Goal: Task Accomplishment & Management: Complete application form

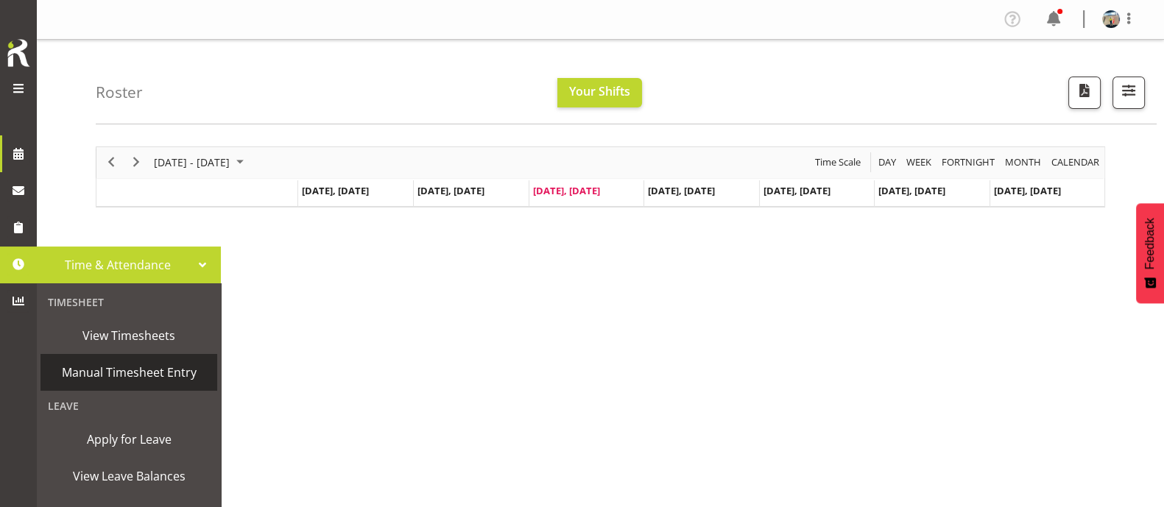
click at [109, 377] on span "Manual Timesheet Entry" at bounding box center [129, 373] width 162 height 22
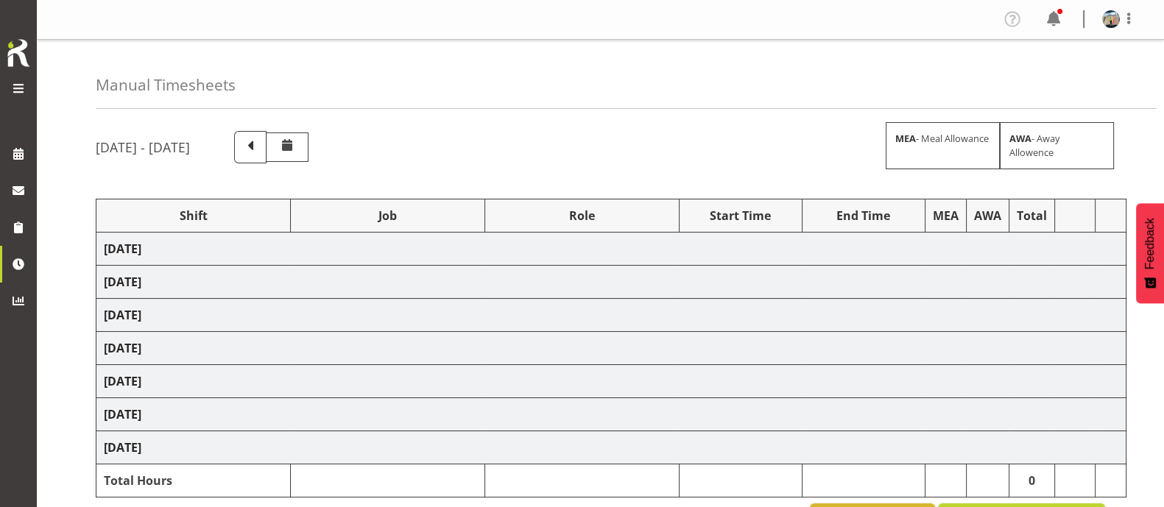
select select "38155"
select select "69"
select select "38155"
select select "69"
select select "38155"
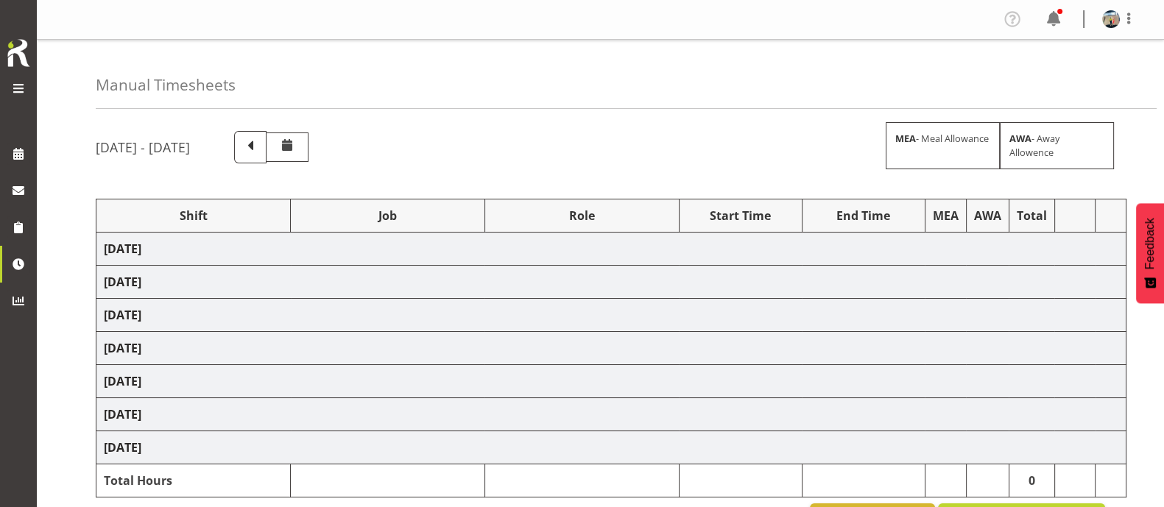
select select "69"
select select "38155"
select select "69"
select select "38155"
select select "69"
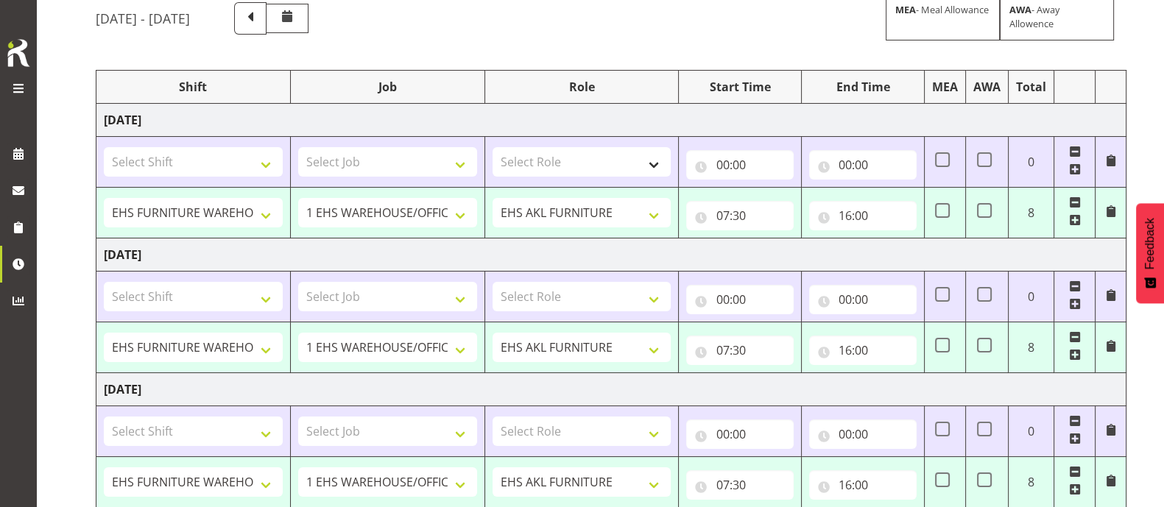
scroll to position [108, 0]
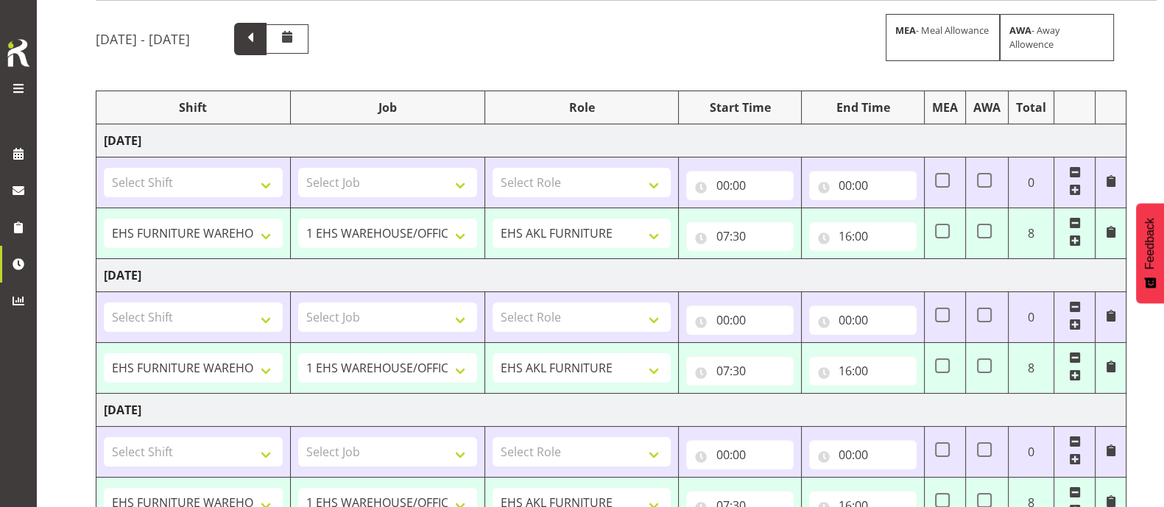
click at [260, 42] on span at bounding box center [250, 37] width 19 height 19
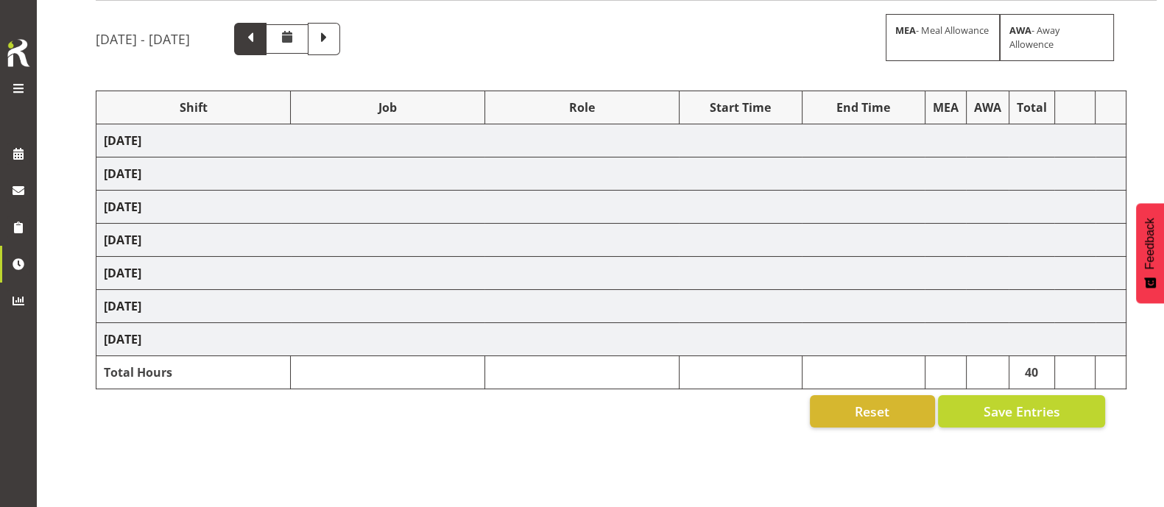
select select "38155"
select select "69"
select select "38155"
select select "69"
select select "38155"
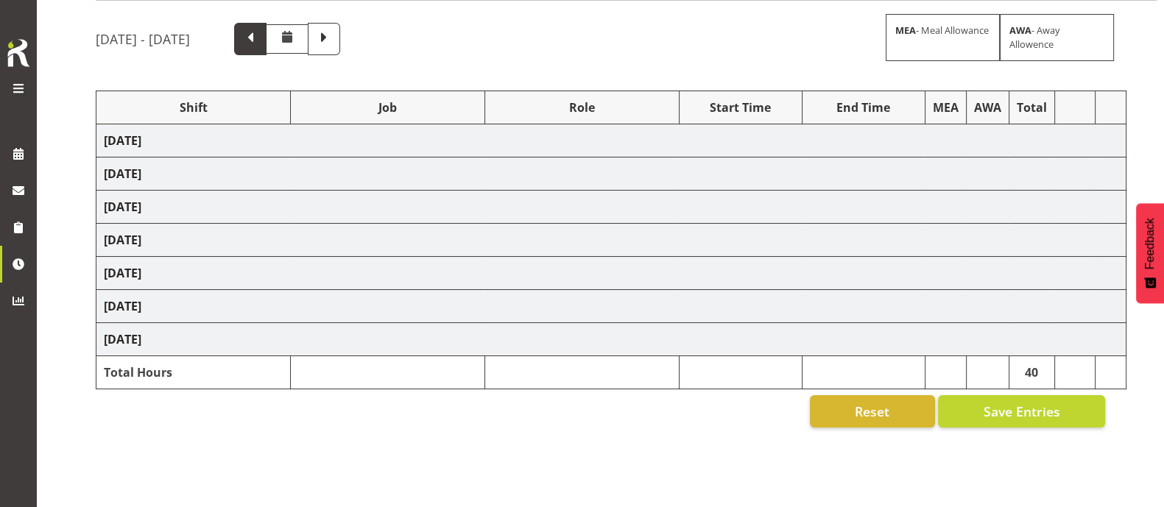
select select "69"
select select "38155"
select select "69"
select select "38155"
select select "69"
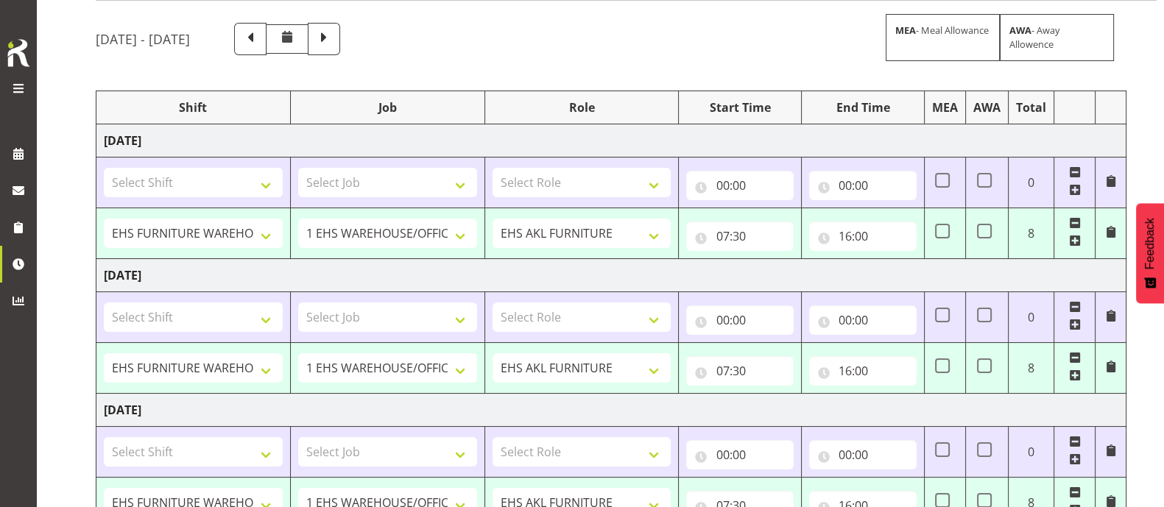
click at [1076, 172] on span at bounding box center [1075, 172] width 12 height 12
select select "38155"
select select "69"
type input "07:30"
type input "16:00"
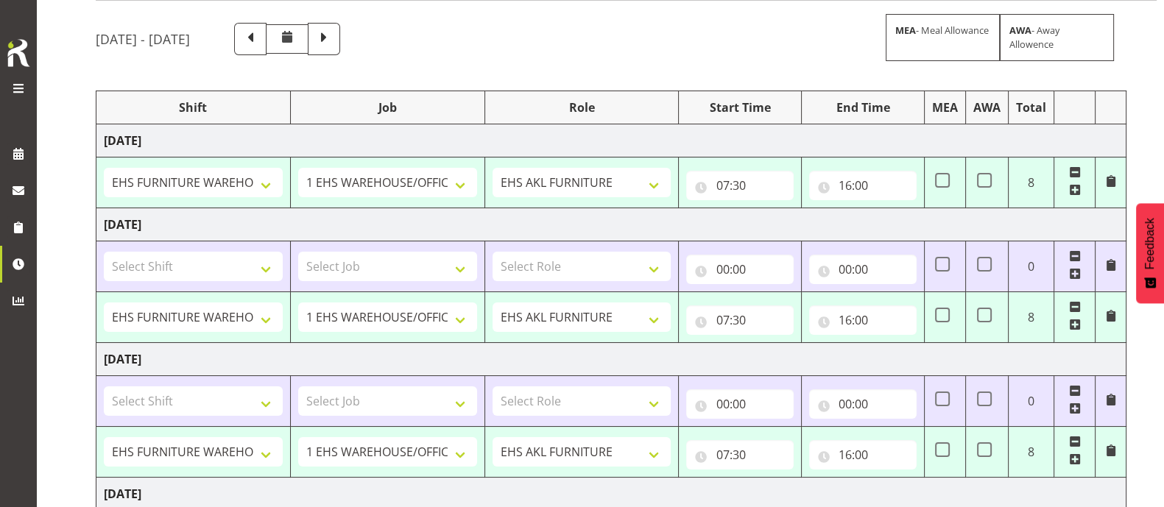
click at [1073, 250] on span at bounding box center [1075, 256] width 12 height 12
select select "38155"
select select "69"
type input "07:30"
type input "16:00"
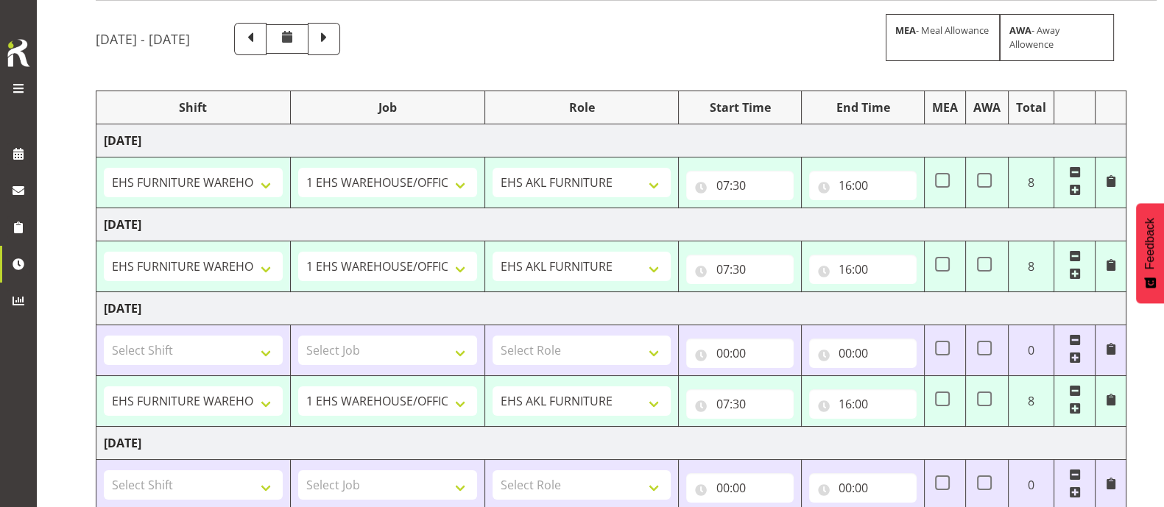
click at [1073, 337] on span at bounding box center [1075, 340] width 12 height 12
select select "38155"
select select "69"
type input "07:30"
type input "16:00"
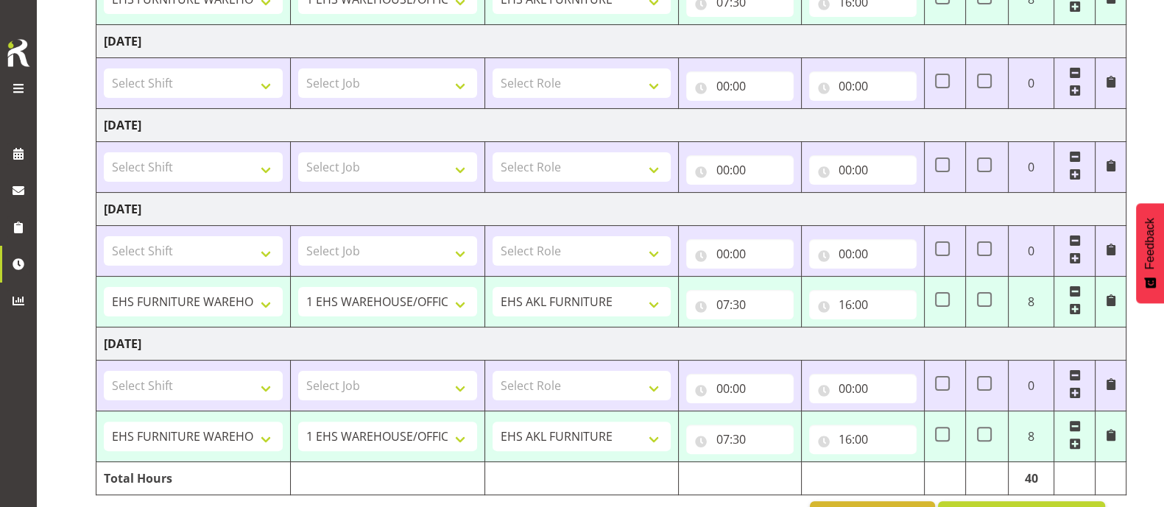
scroll to position [476, 0]
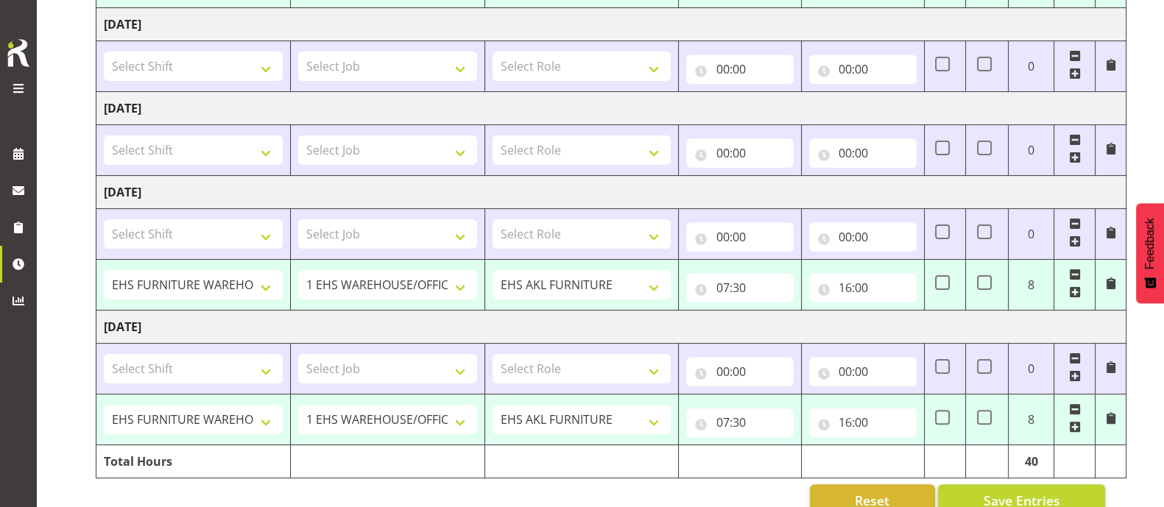
click at [1076, 219] on span at bounding box center [1075, 224] width 12 height 12
select select "38155"
select select "69"
type input "07:30"
type input "16:00"
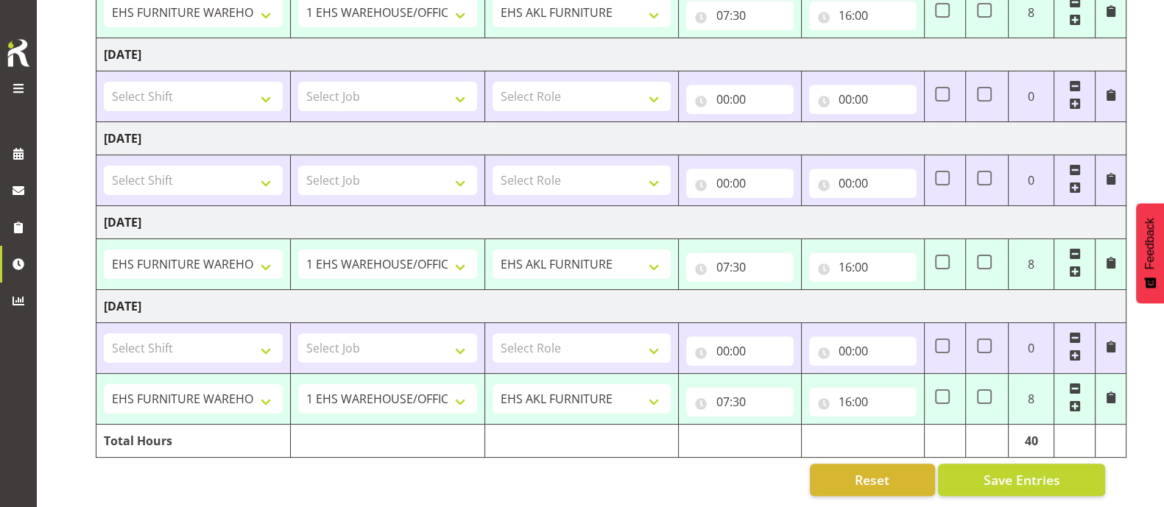
scroll to position [458, 0]
click at [1071, 332] on span at bounding box center [1075, 338] width 12 height 12
select select "38155"
select select "69"
type input "07:30"
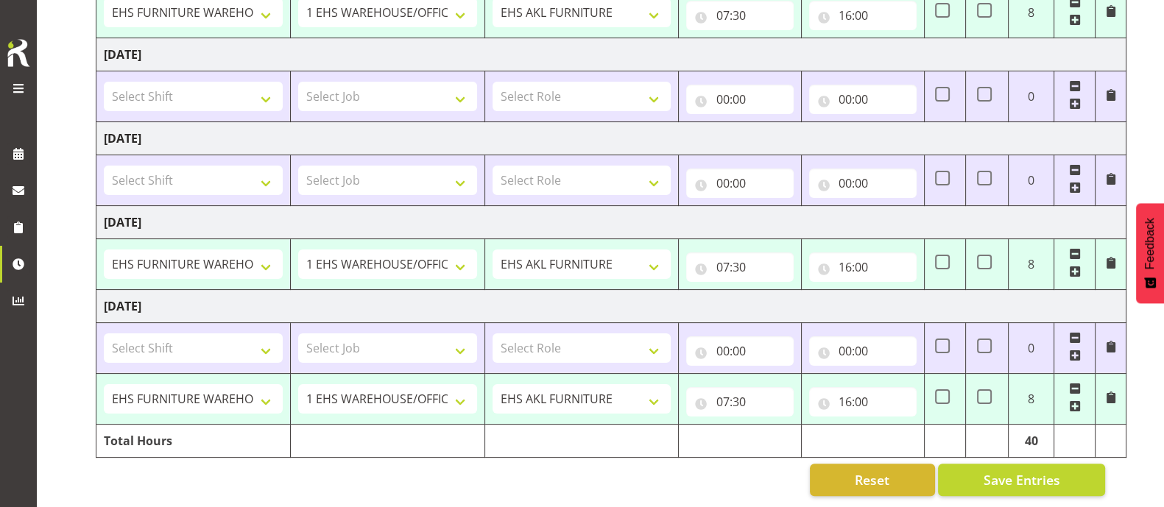
type input "16:00"
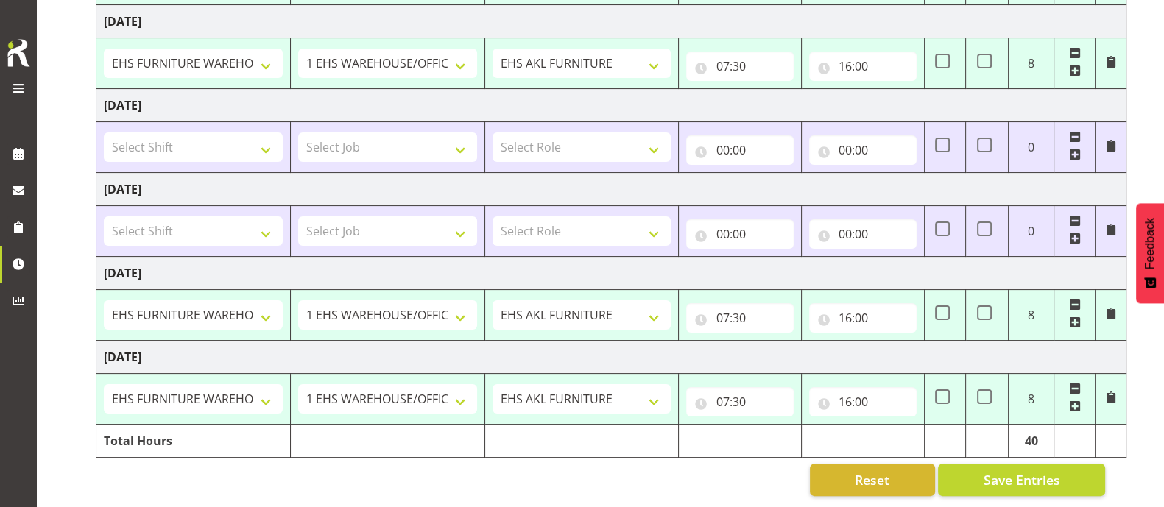
scroll to position [407, 0]
click at [1042, 471] on span "Save Entries" at bounding box center [1021, 480] width 77 height 19
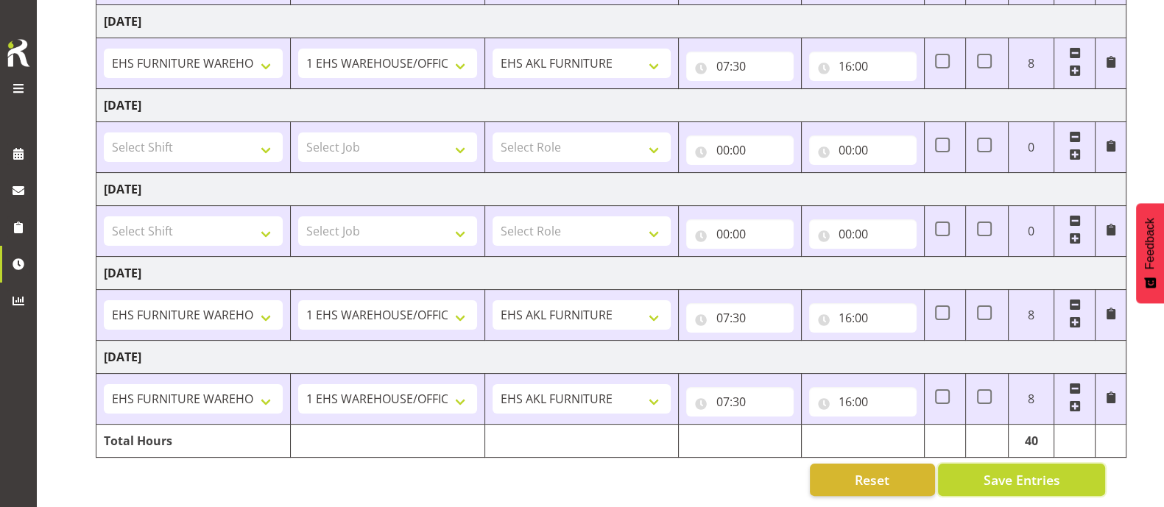
scroll to position [0, 0]
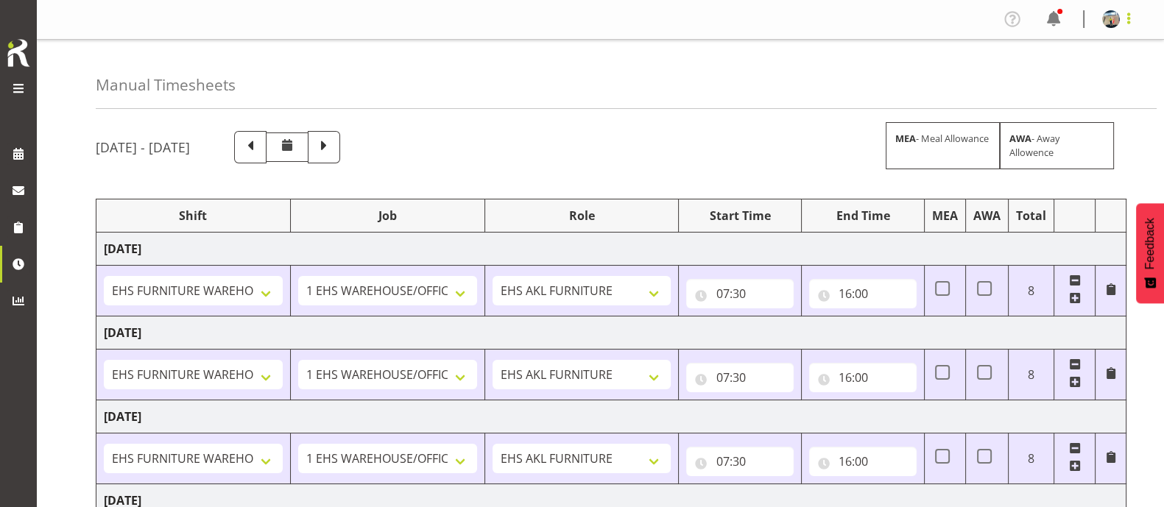
click at [1129, 22] on span at bounding box center [1129, 19] width 18 height 18
click at [1091, 81] on link "Log Out" at bounding box center [1066, 77] width 141 height 27
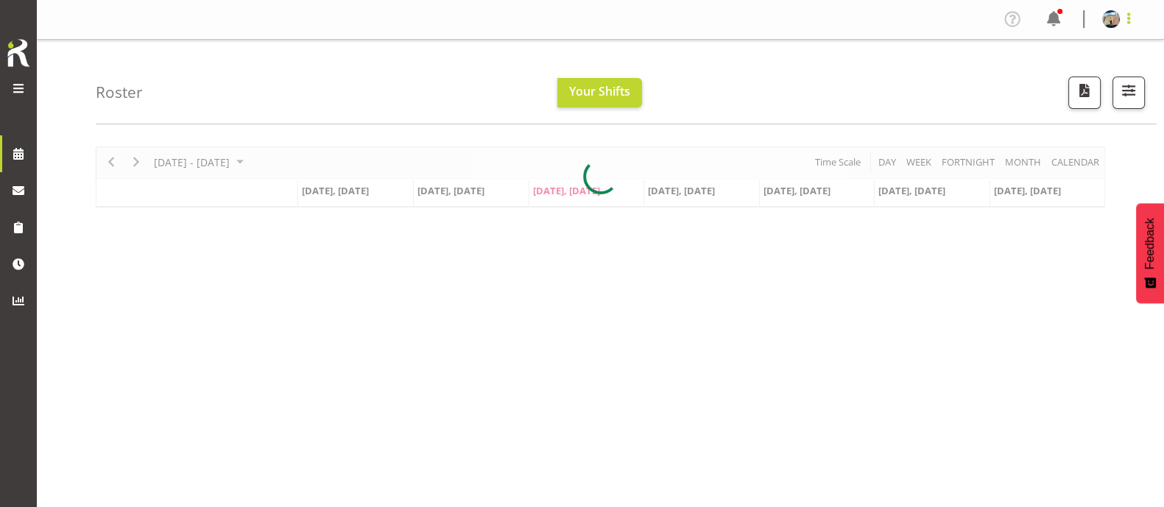
click at [1132, 17] on span at bounding box center [1129, 19] width 18 height 18
click at [1049, 82] on link "Log Out" at bounding box center [1066, 77] width 141 height 27
